Goal: Navigation & Orientation: Find specific page/section

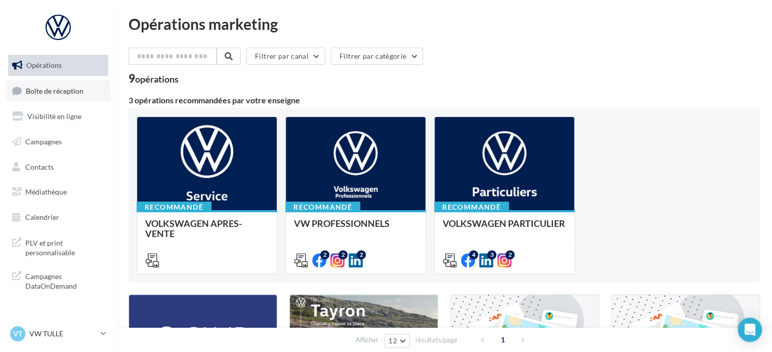
click at [82, 91] on span "Boîte de réception" at bounding box center [55, 90] width 58 height 9
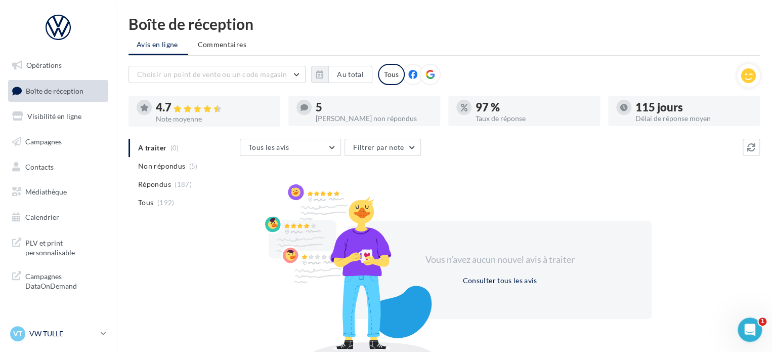
click at [80, 337] on p "VW TULLE" at bounding box center [62, 333] width 67 height 10
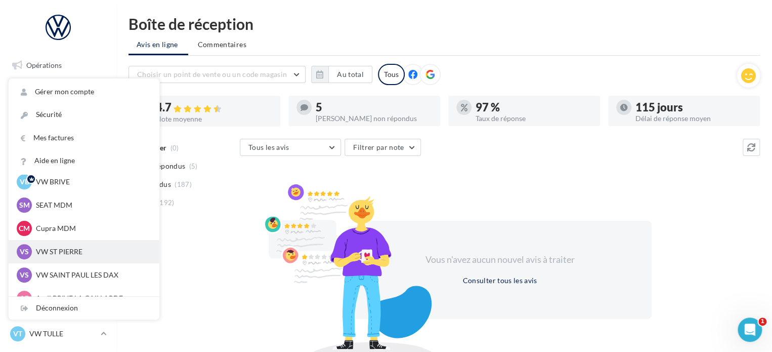
scroll to position [51, 0]
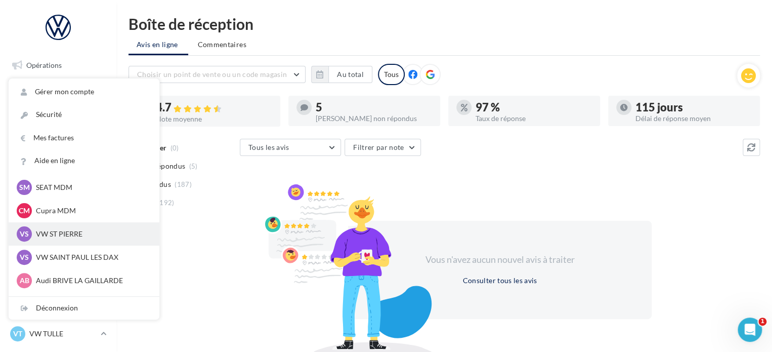
click at [74, 238] on p "VW ST PIERRE" at bounding box center [91, 234] width 111 height 10
